Goal: Task Accomplishment & Management: Manage account settings

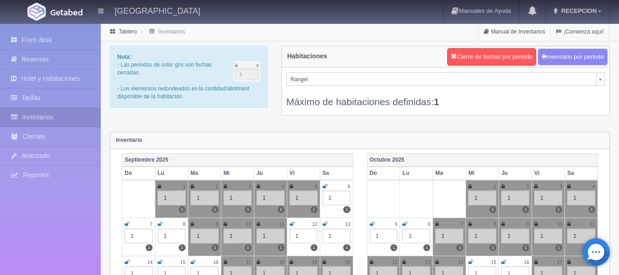
scroll to position [46, 0]
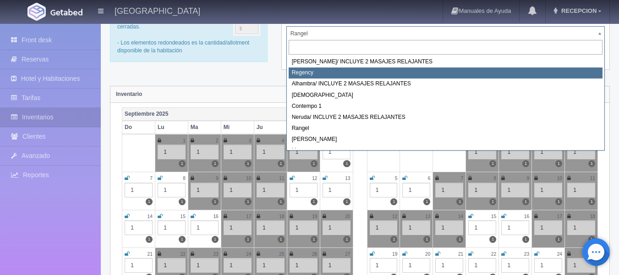
select select "718"
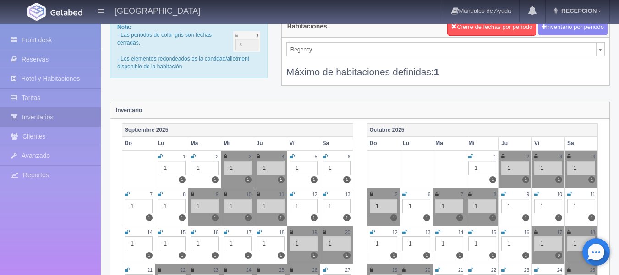
scroll to position [46, 0]
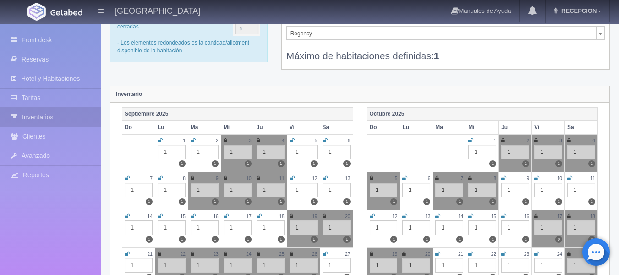
click at [437, 217] on icon at bounding box center [437, 216] width 5 height 6
click at [469, 215] on icon at bounding box center [470, 216] width 5 height 6
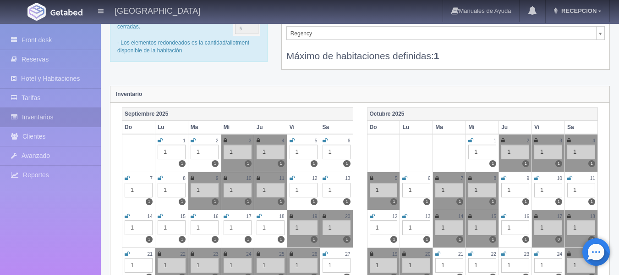
click at [503, 216] on icon at bounding box center [503, 216] width 5 height 6
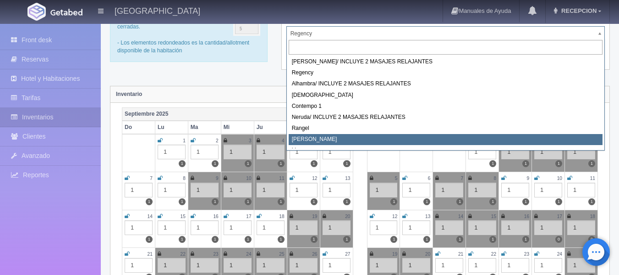
select select "724"
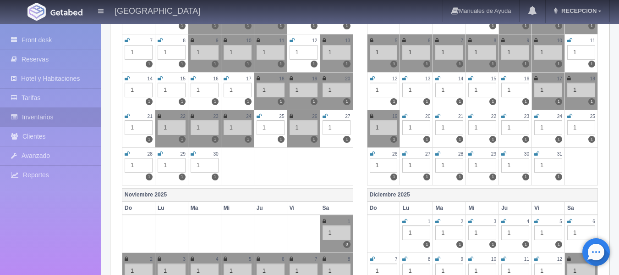
scroll to position [138, 0]
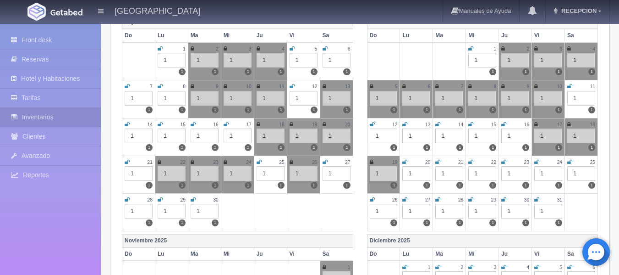
click at [437, 124] on icon at bounding box center [437, 124] width 5 height 6
click at [470, 125] on icon at bounding box center [470, 124] width 5 height 6
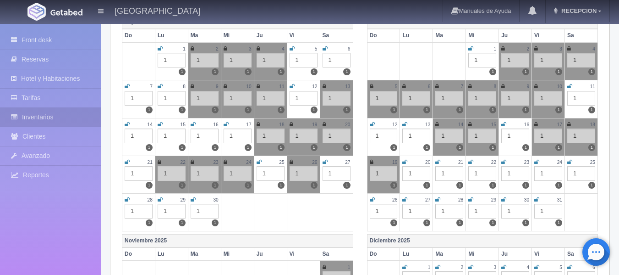
click at [503, 124] on icon at bounding box center [503, 124] width 5 height 6
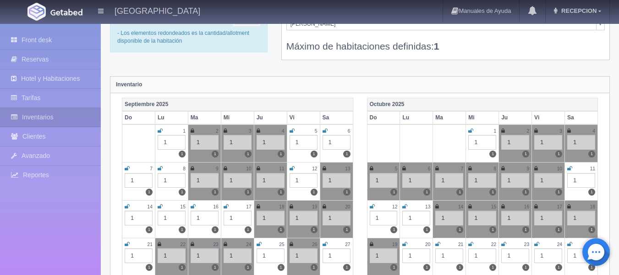
scroll to position [46, 0]
